Goal: Check status: Check status

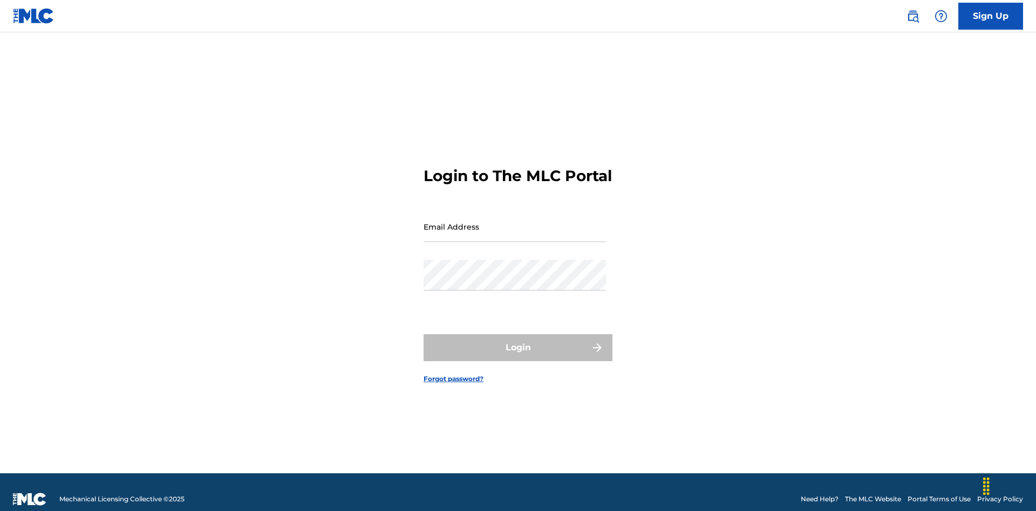
scroll to position [14, 0]
click at [515, 222] on input "Email Address" at bounding box center [514, 226] width 182 height 31
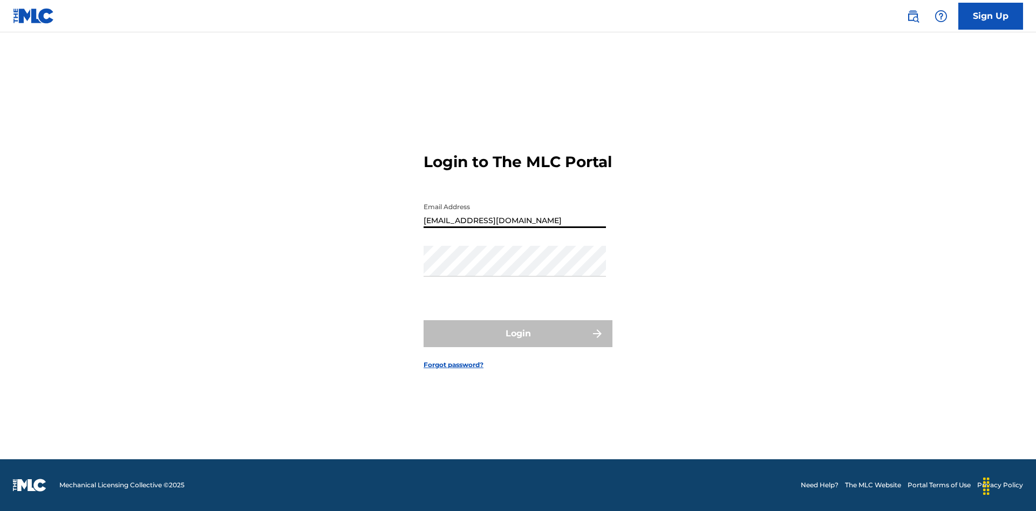
type input "Duke.McTesterson@gmail.com"
click at [518, 343] on button "Login" at bounding box center [517, 333] width 189 height 27
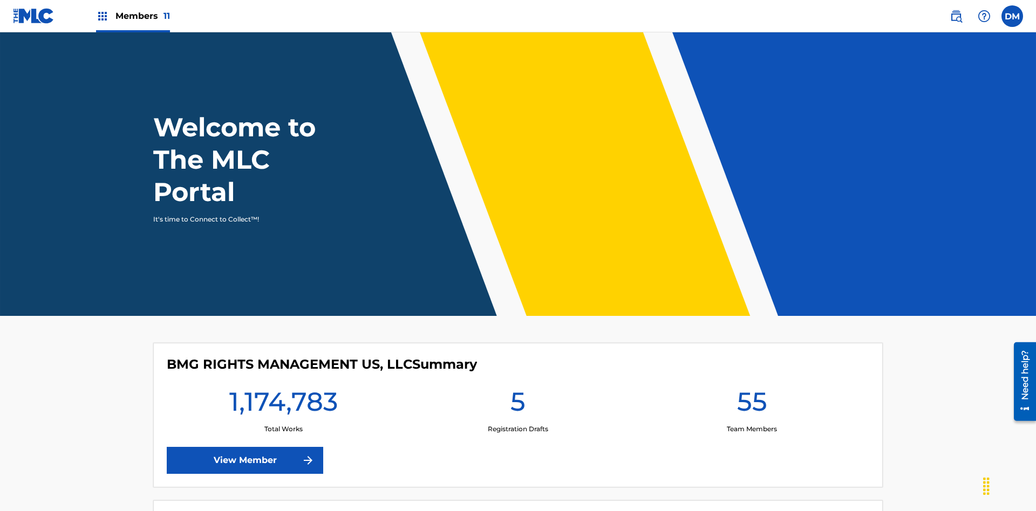
click at [133, 16] on span "Members 11" at bounding box center [142, 16] width 54 height 12
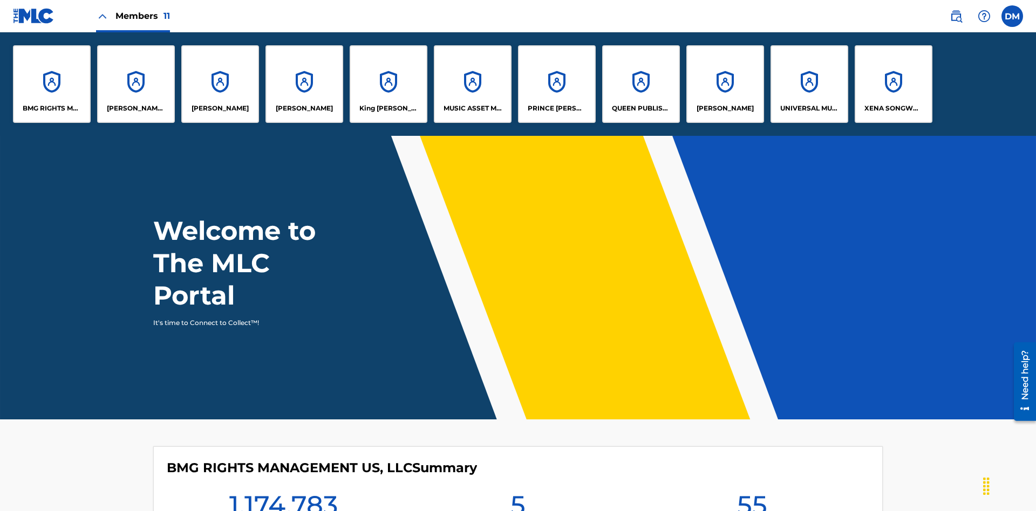
click at [809, 108] on p "UNIVERSAL MUSIC PUB GROUP" at bounding box center [809, 109] width 59 height 10
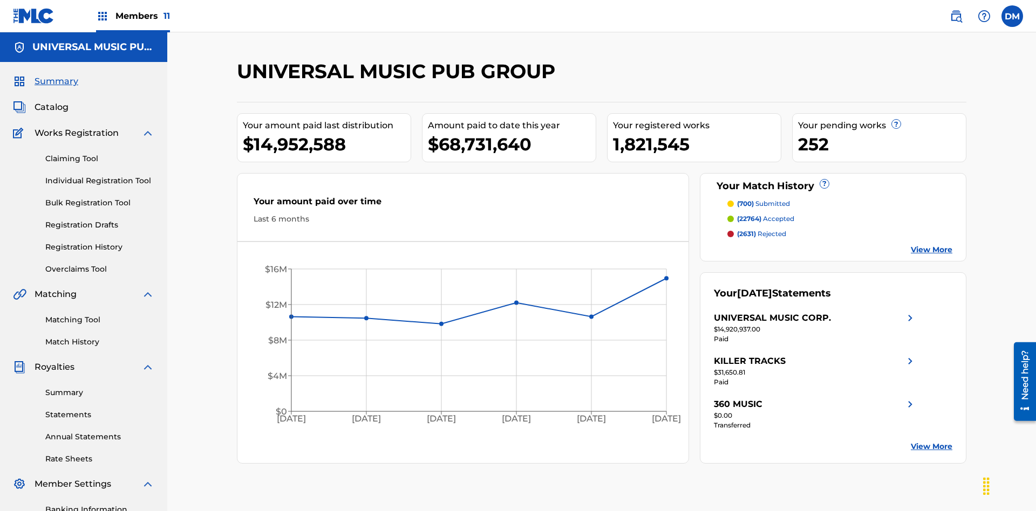
click at [100, 242] on link "Registration History" at bounding box center [99, 247] width 109 height 11
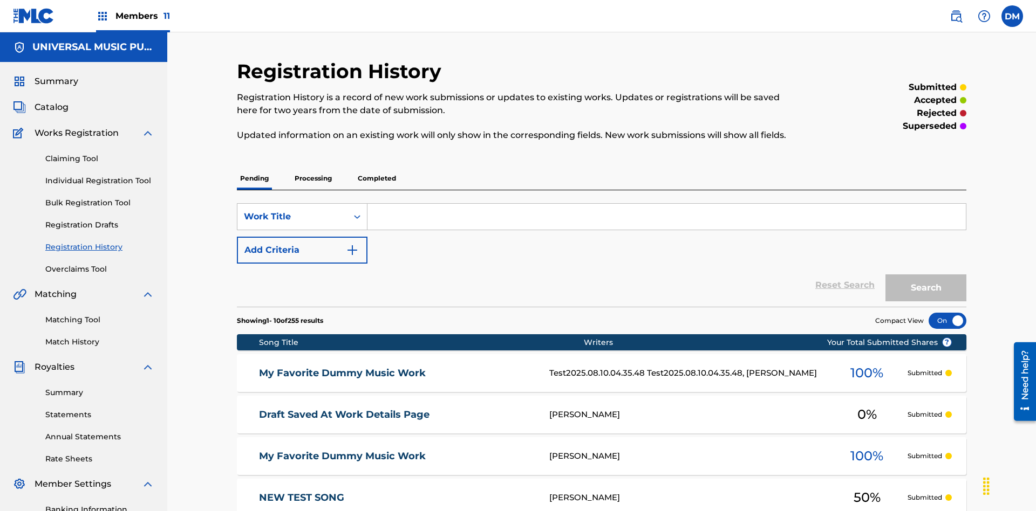
click at [377, 167] on p "Completed" at bounding box center [376, 178] width 45 height 23
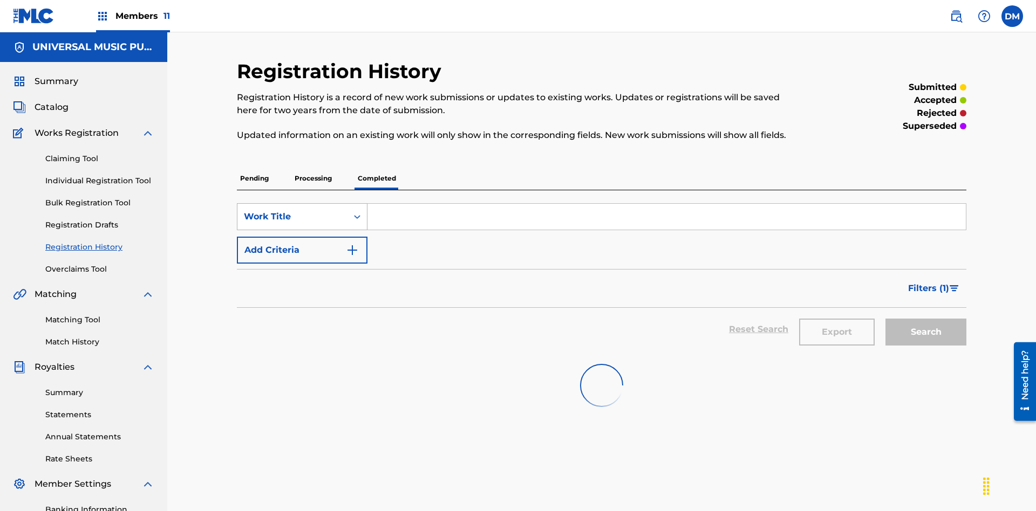
click at [292, 210] on div "Work Title" at bounding box center [292, 216] width 97 height 13
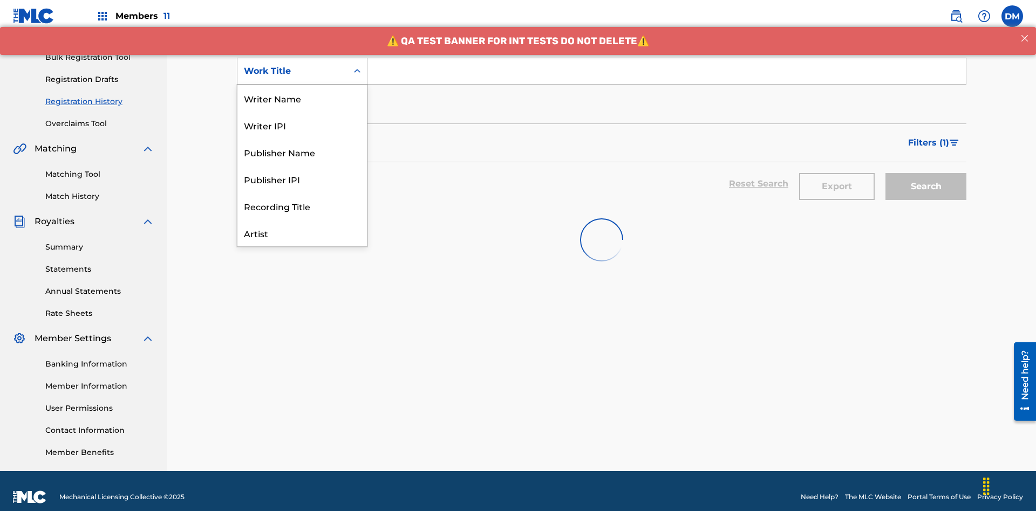
scroll to position [54, 0]
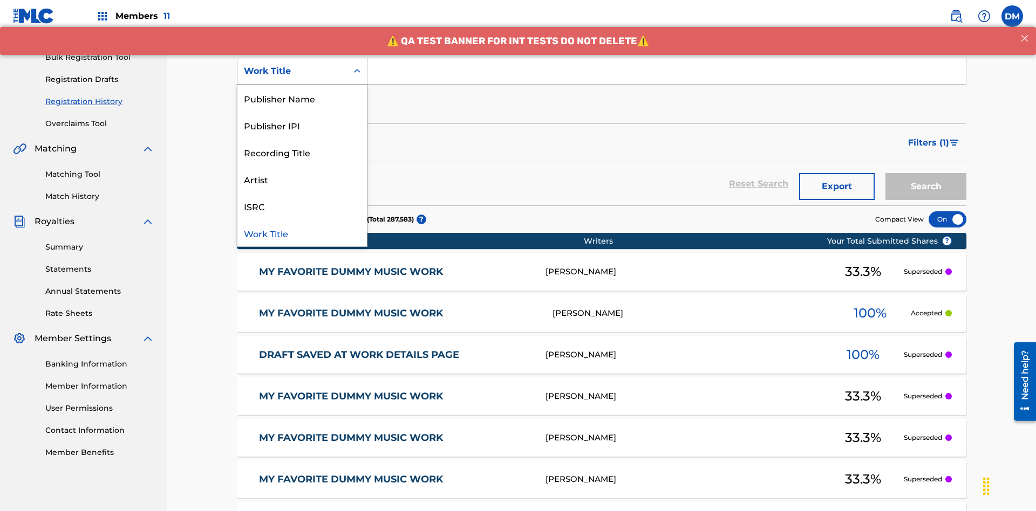
click at [302, 233] on div "Work Title" at bounding box center [301, 233] width 129 height 27
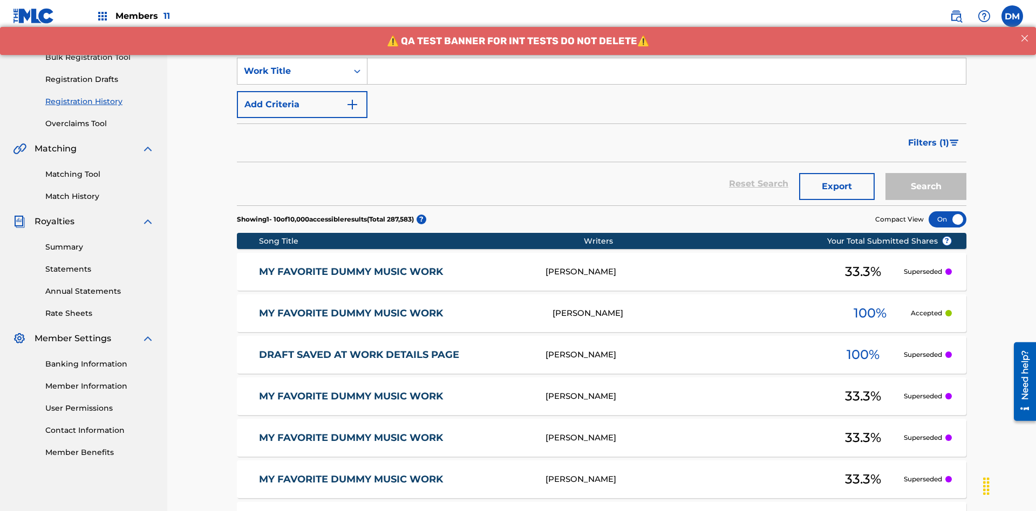
click at [302, 91] on button "Add Criteria" at bounding box center [302, 104] width 131 height 27
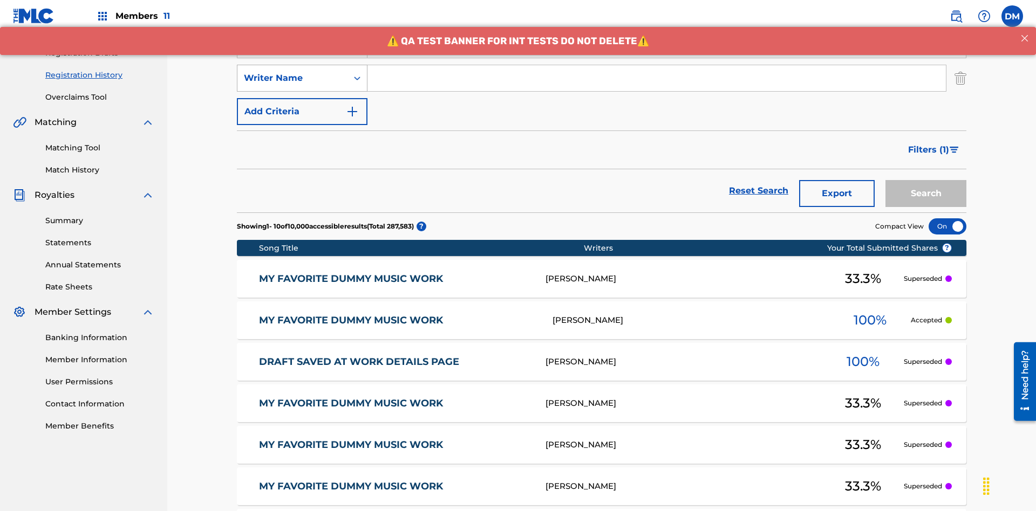
click at [292, 72] on div "Writer Name" at bounding box center [292, 78] width 97 height 13
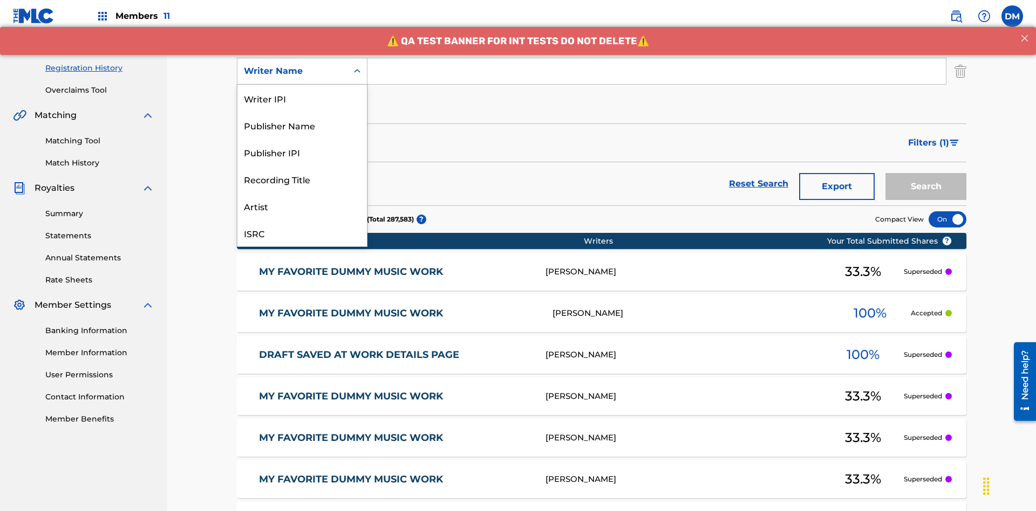
scroll to position [27, 0]
click at [302, 152] on div "Recording Title" at bounding box center [301, 152] width 129 height 27
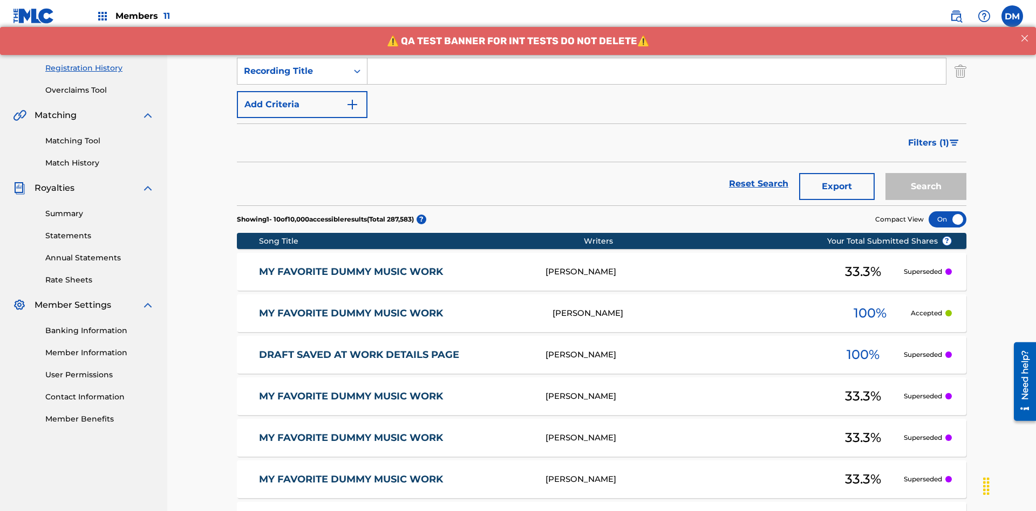
click at [302, 91] on button "Add Criteria" at bounding box center [302, 104] width 131 height 27
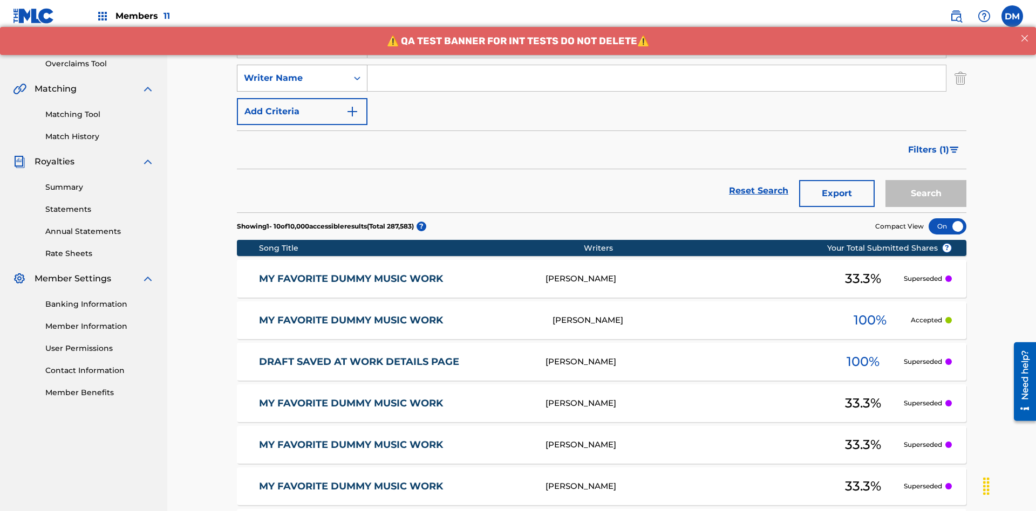
click at [292, 72] on div "Writer Name" at bounding box center [292, 78] width 97 height 13
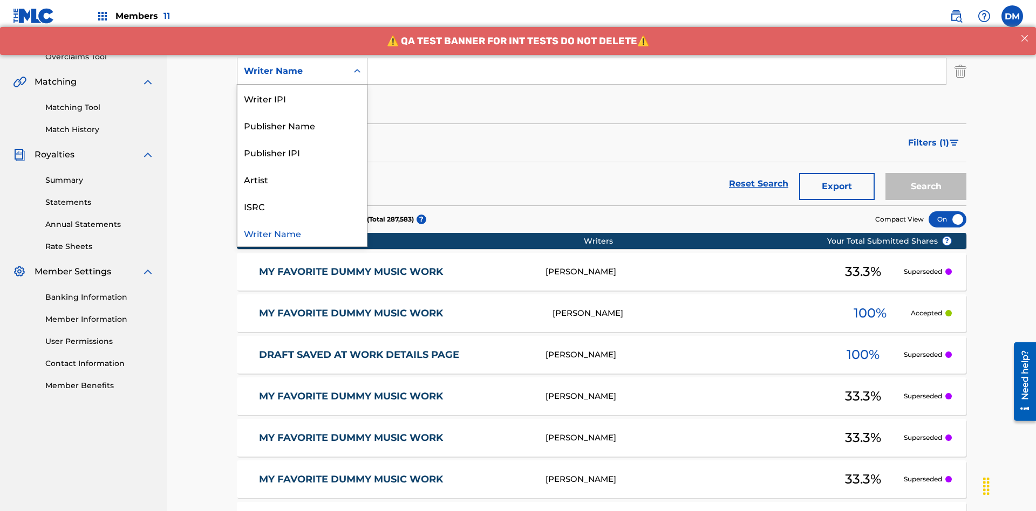
click at [302, 206] on div "ISRC" at bounding box center [301, 206] width 129 height 27
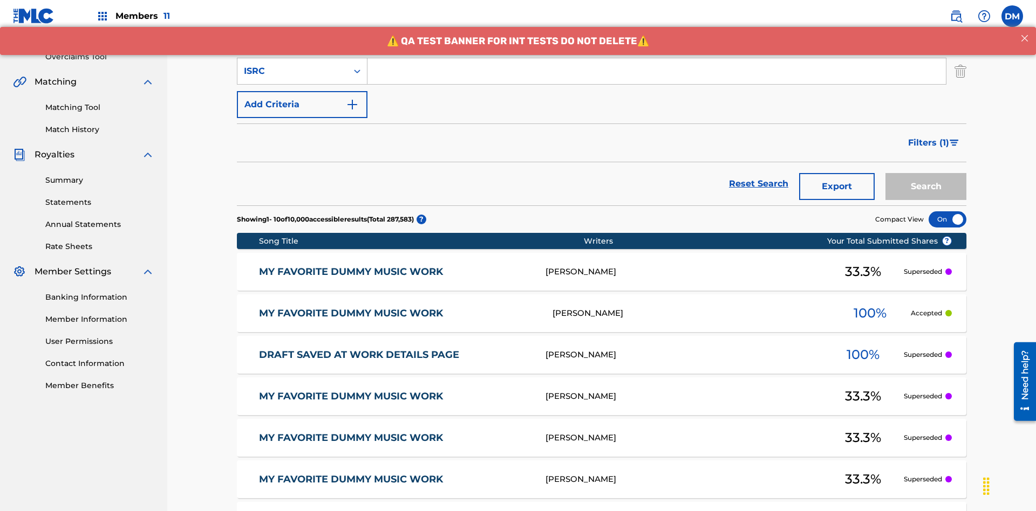
click at [302, 91] on button "Add Criteria" at bounding box center [302, 104] width 131 height 27
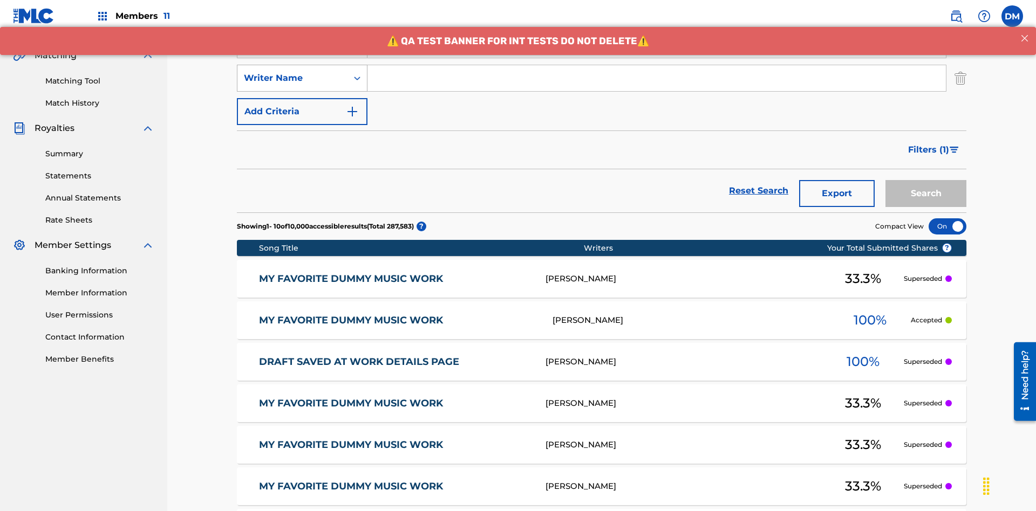
click at [292, 72] on div "Writer Name" at bounding box center [292, 78] width 97 height 13
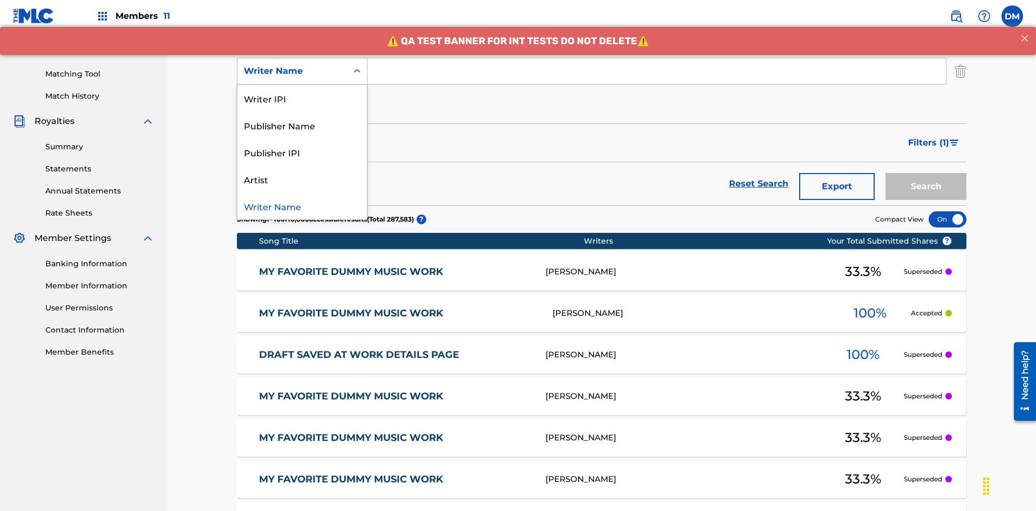
click at [302, 206] on div "Writer Name" at bounding box center [301, 206] width 129 height 27
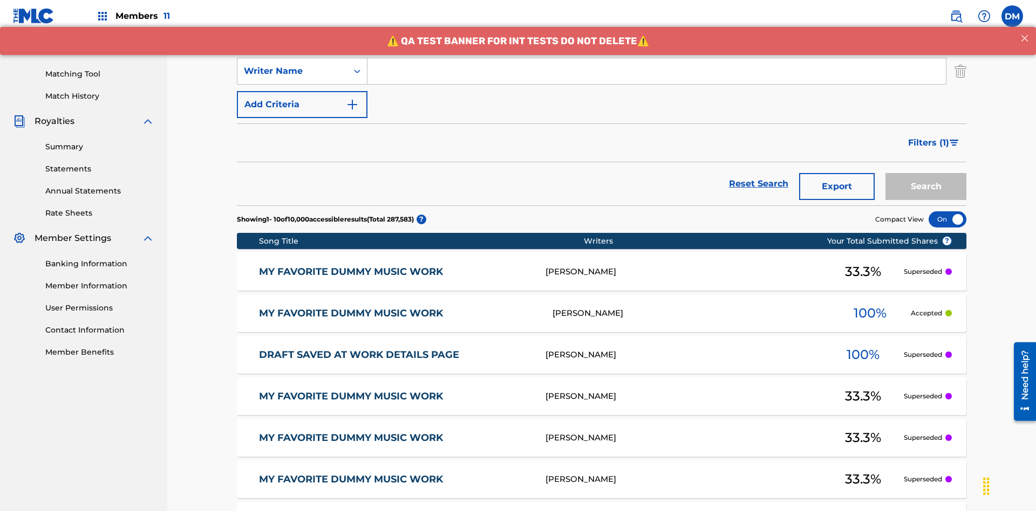
click at [302, 91] on button "Add Criteria" at bounding box center [302, 104] width 131 height 27
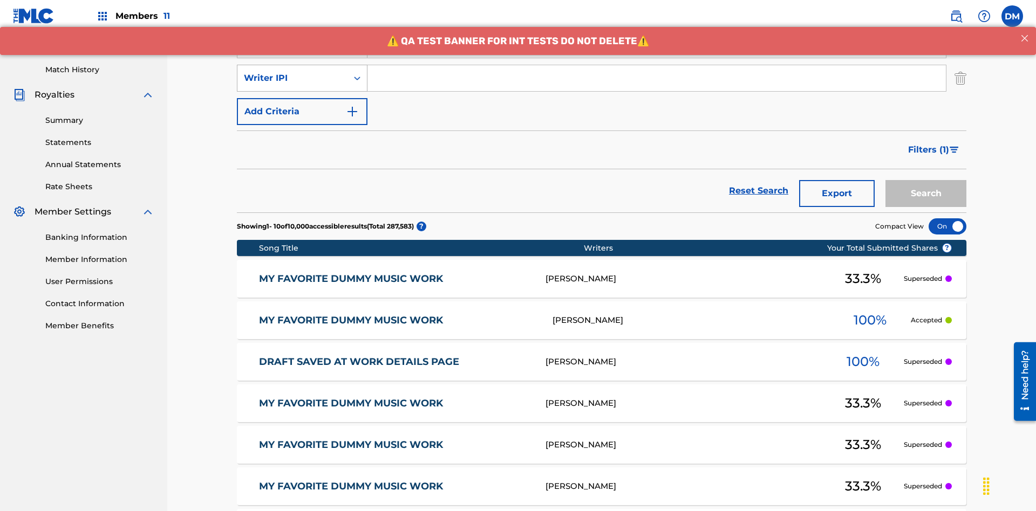
click at [292, 72] on div "Writer IPI" at bounding box center [292, 78] width 97 height 13
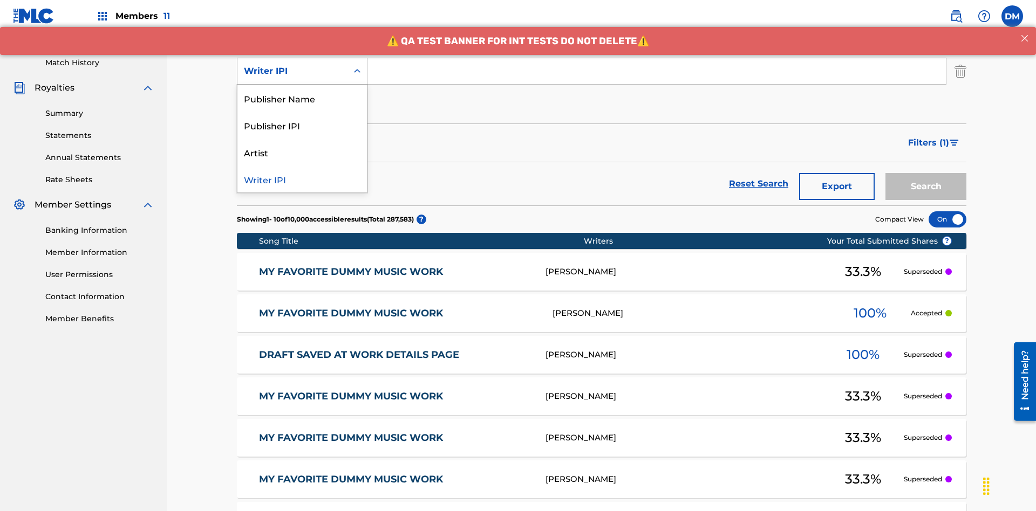
click at [302, 98] on div "Publisher Name" at bounding box center [301, 98] width 129 height 27
click at [302, 91] on button "Add Criteria" at bounding box center [302, 104] width 131 height 27
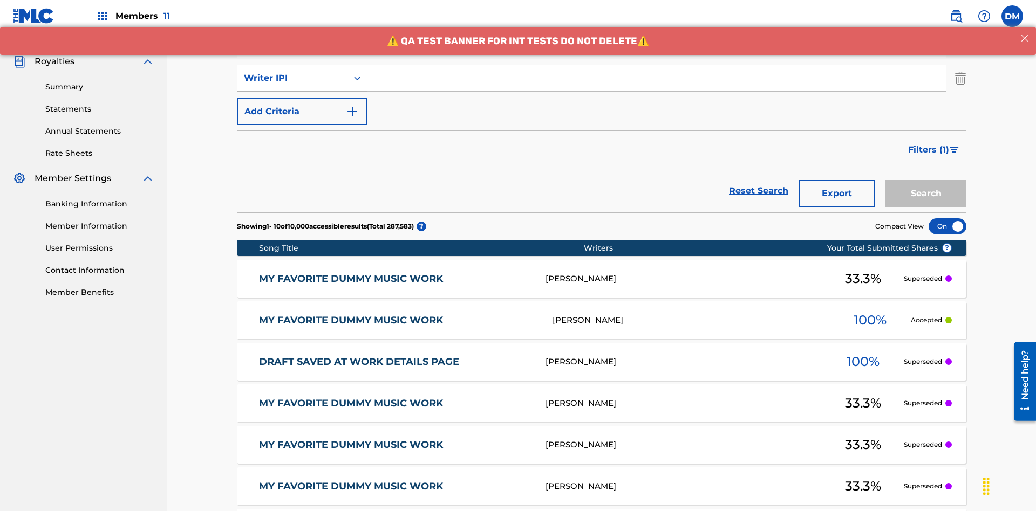
click at [292, 72] on div "Writer IPI" at bounding box center [292, 78] width 97 height 13
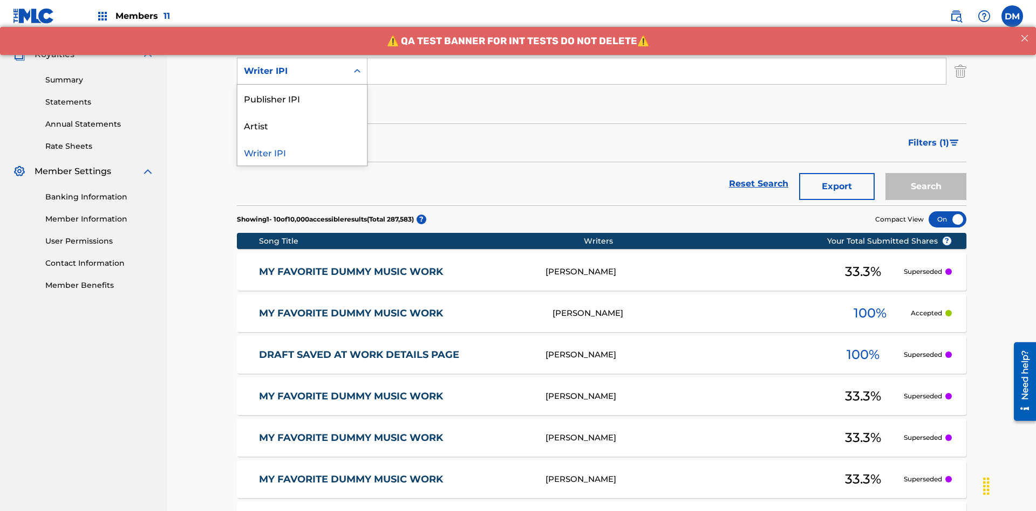
click at [302, 98] on div "Publisher IPI" at bounding box center [301, 98] width 129 height 27
click at [302, 91] on button "Add Criteria" at bounding box center [302, 104] width 131 height 27
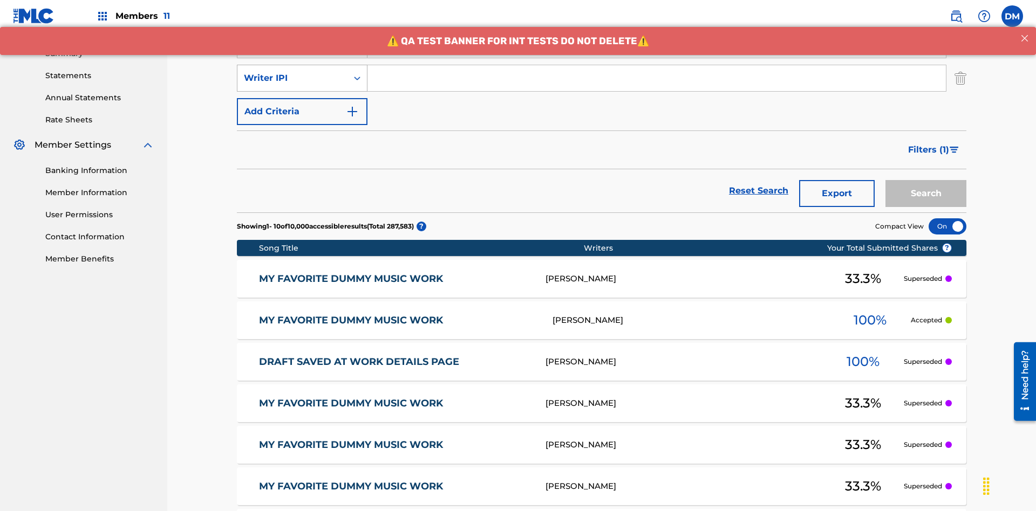
click at [292, 72] on div "Writer IPI" at bounding box center [292, 78] width 97 height 13
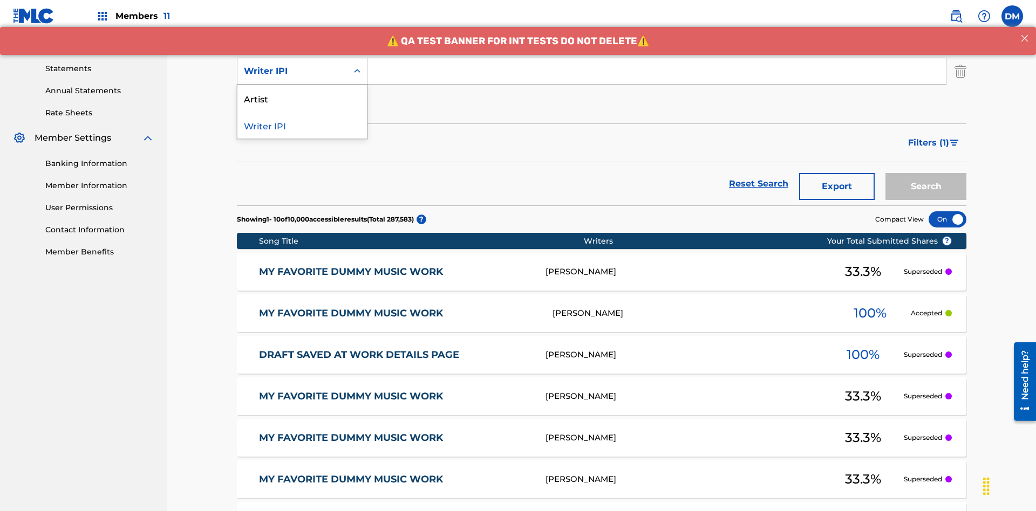
click at [302, 98] on div "Artist" at bounding box center [301, 98] width 129 height 27
click at [302, 91] on button "Add Criteria" at bounding box center [302, 104] width 131 height 27
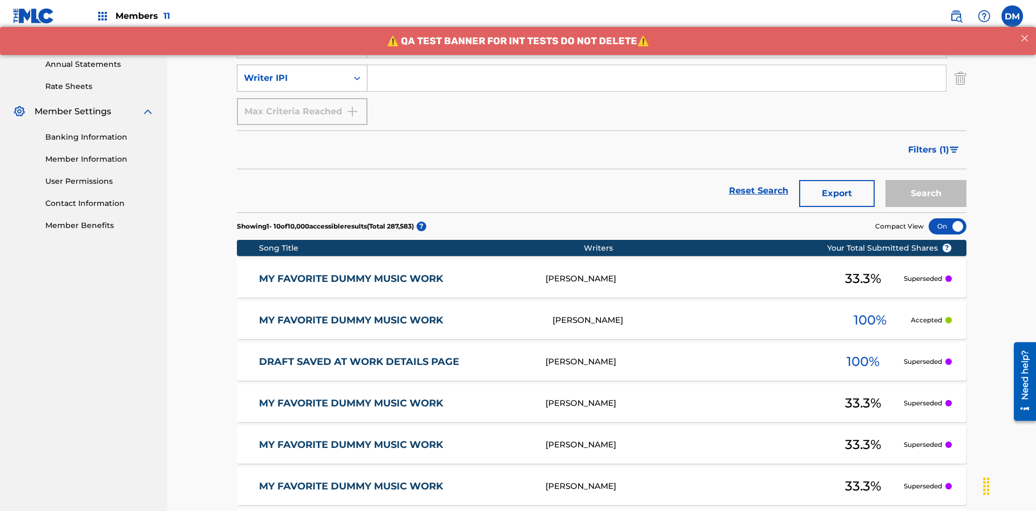
click at [292, 72] on div "Writer IPI" at bounding box center [292, 78] width 97 height 13
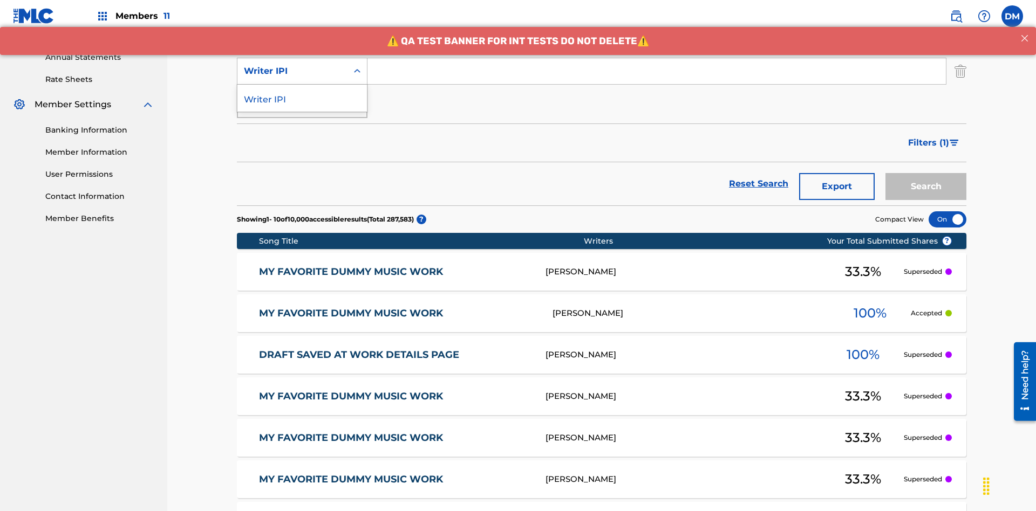
click at [302, 98] on div "Writer IPI" at bounding box center [301, 98] width 129 height 27
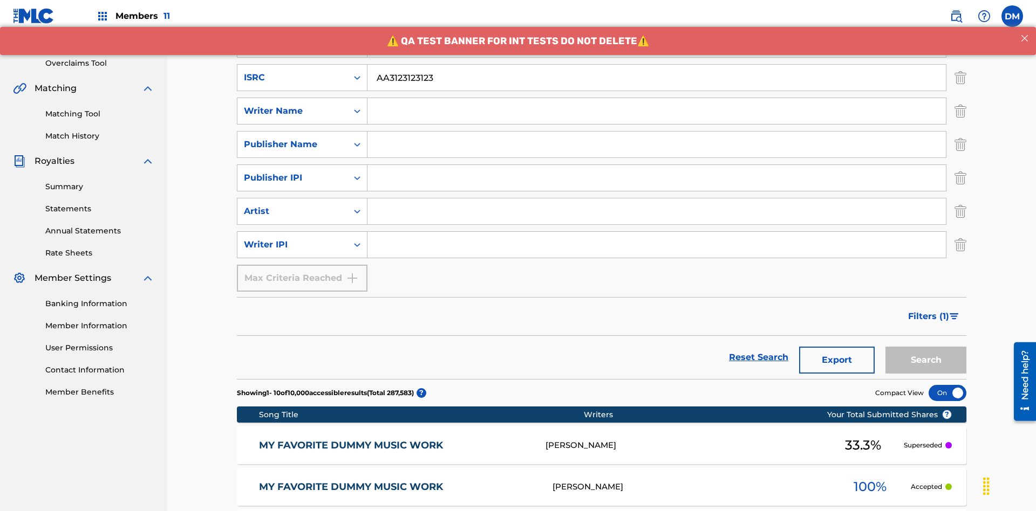
type input "AA3123123123"
click at [666, 24] on input "Search Form" at bounding box center [666, 11] width 598 height 26
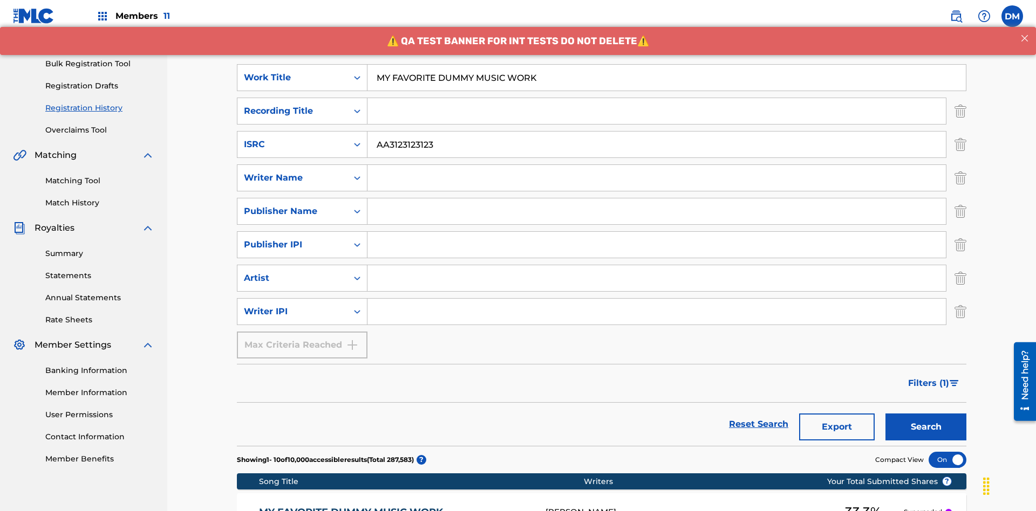
type input "MY FAVORITE DUMMY MUSIC WORK"
click at [656, 165] on input "Search Form" at bounding box center [656, 178] width 578 height 26
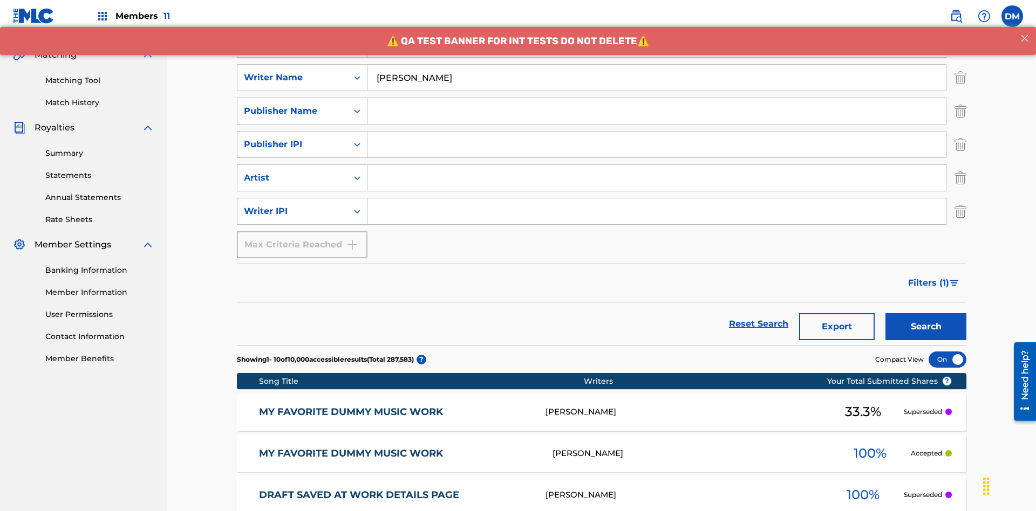
type input "BERKOWITZ"
click at [656, 199] on input "Search Form" at bounding box center [656, 212] width 578 height 26
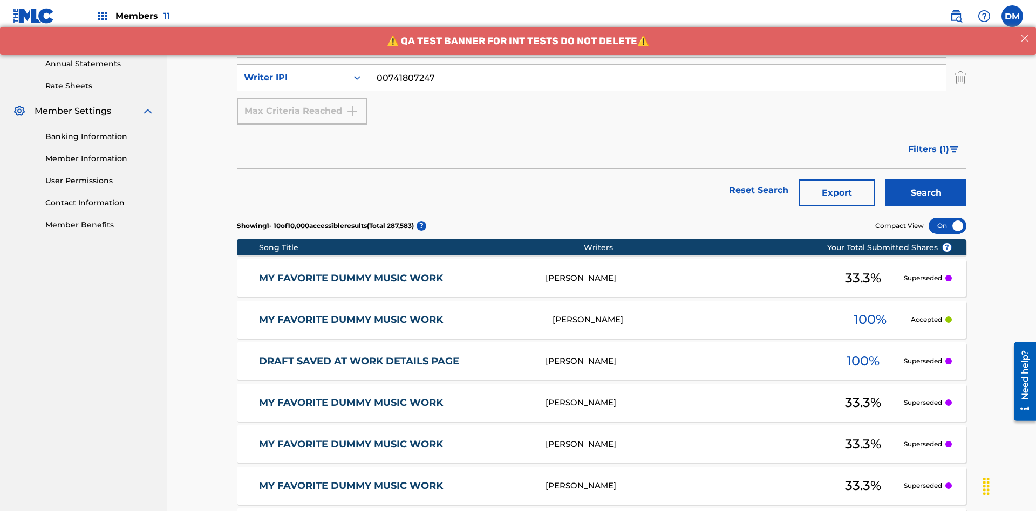
type input "00741807247"
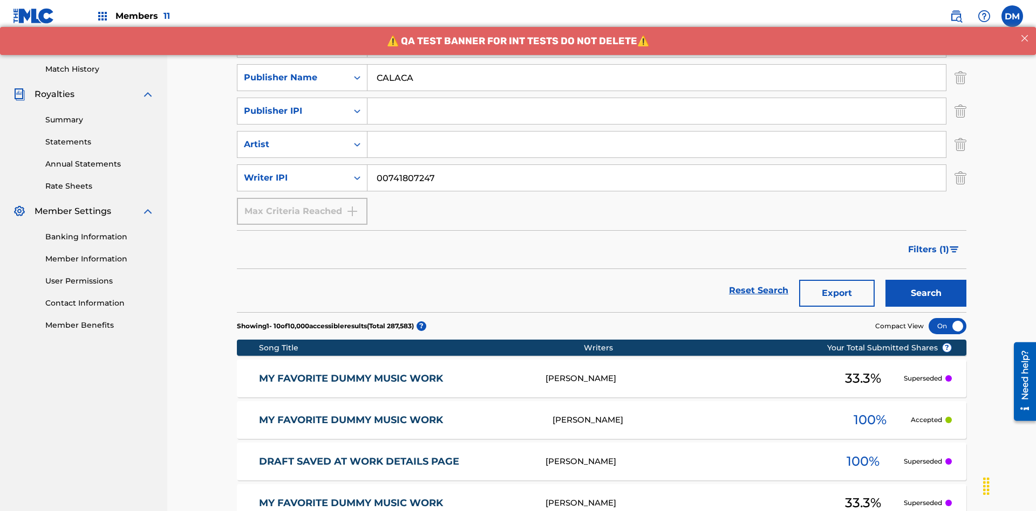
type input "CALACA"
click at [656, 98] on input "Search Form" at bounding box center [656, 111] width 578 height 26
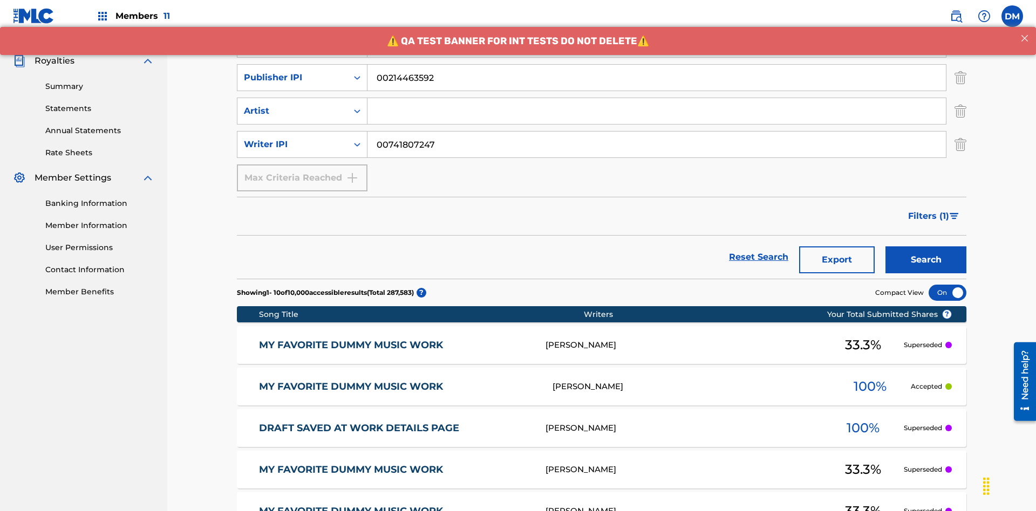
type input "00214463592"
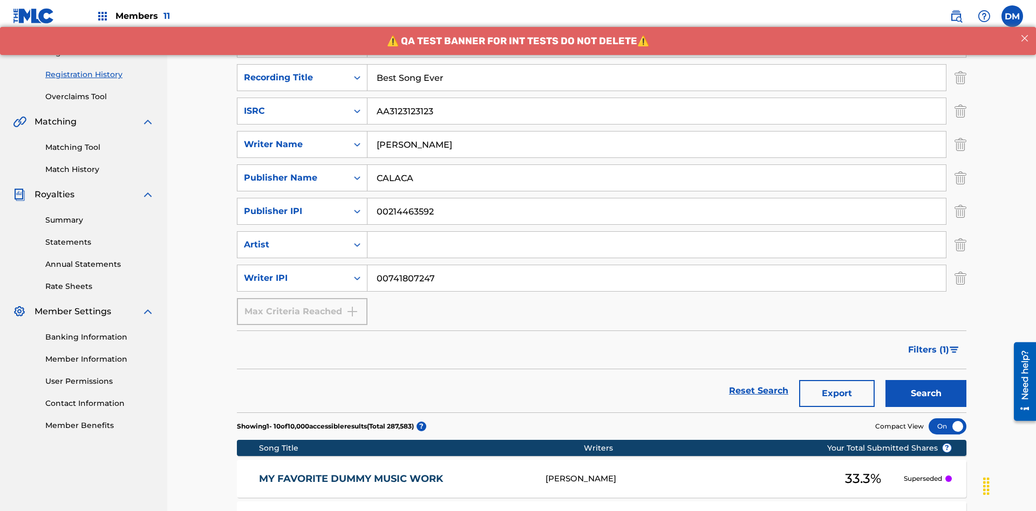
type input "Best Song Ever"
click at [656, 232] on input "Search Form" at bounding box center [656, 245] width 578 height 26
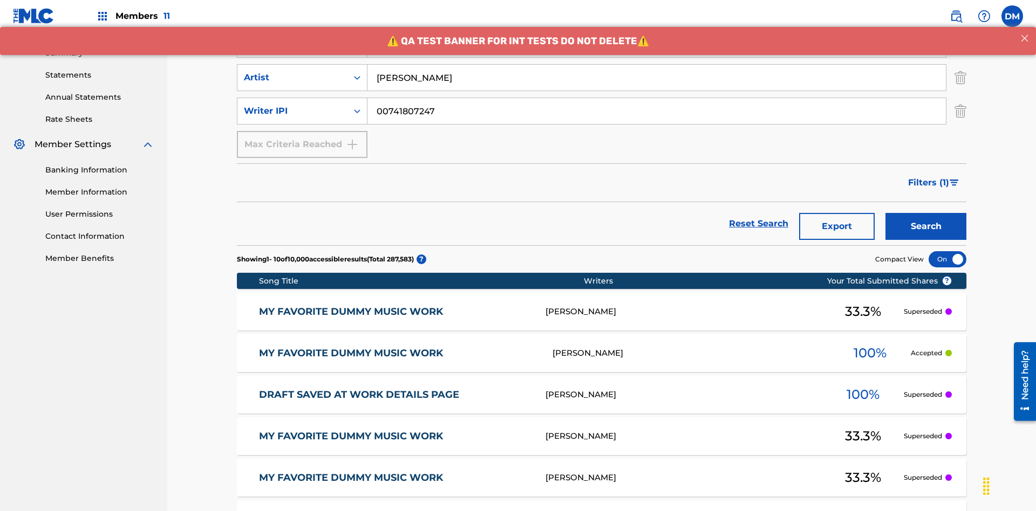
type input "Joe Lewis"
click at [926, 213] on button "Search" at bounding box center [925, 226] width 81 height 27
